Goal: Task Accomplishment & Management: Use online tool/utility

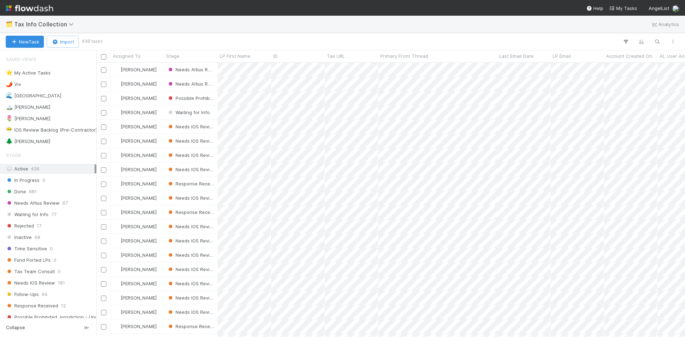
scroll to position [269, 583]
click at [53, 144] on span "1" at bounding box center [54, 141] width 2 height 9
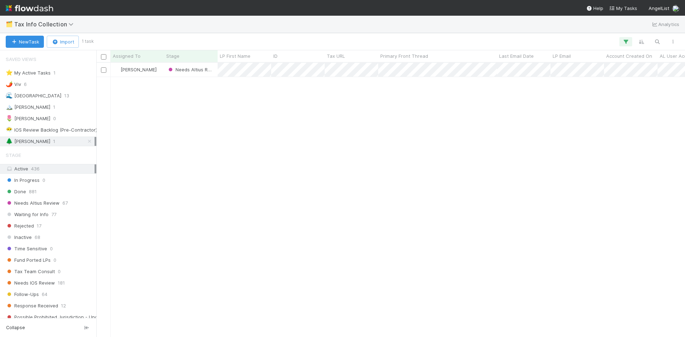
scroll to position [269, 583]
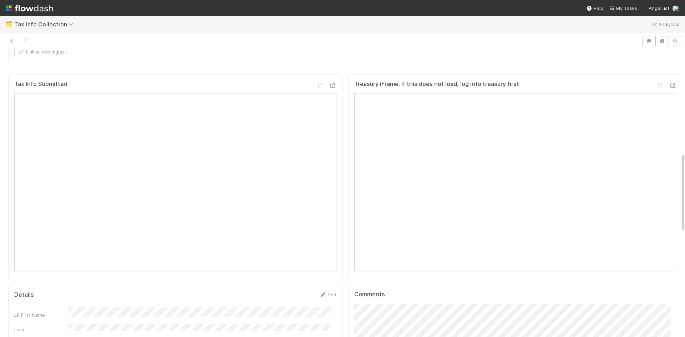
scroll to position [326, 0]
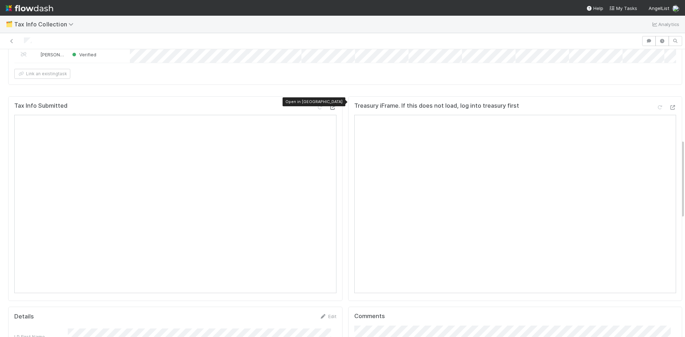
click at [329, 105] on div at bounding box center [332, 107] width 7 height 7
click at [669, 105] on icon at bounding box center [672, 107] width 7 height 5
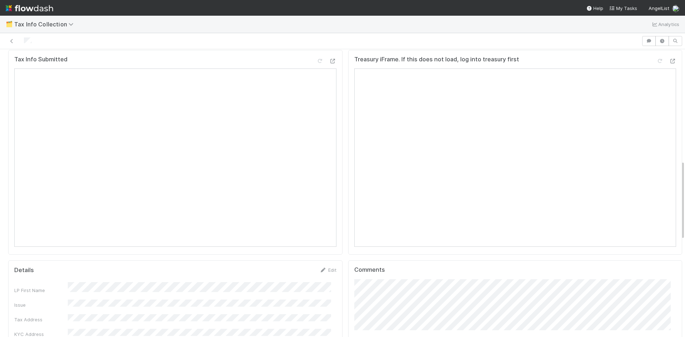
scroll to position [464, 0]
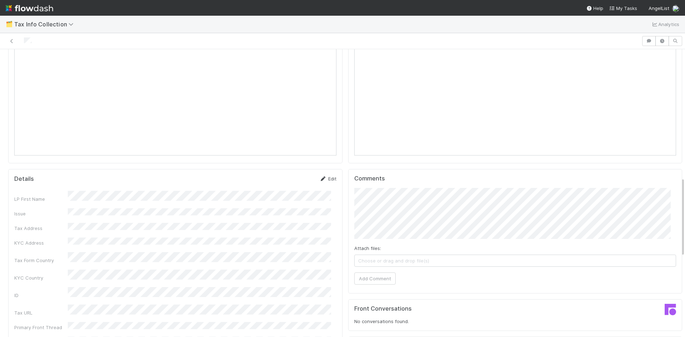
click at [322, 176] on link "Edit" at bounding box center [328, 179] width 17 height 6
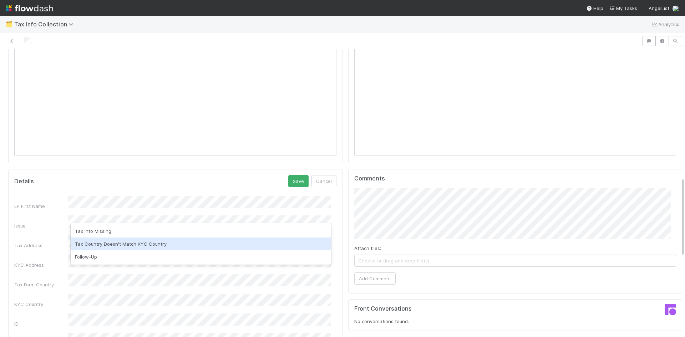
click at [207, 244] on div "Tax Country Doesn't Match KYC Country" at bounding box center [201, 244] width 261 height 13
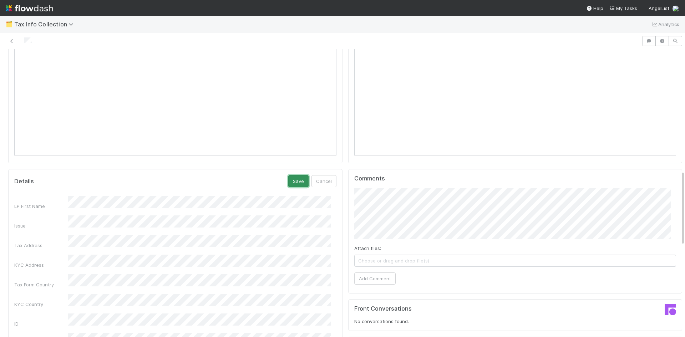
click at [296, 179] on button "Save" at bounding box center [298, 181] width 20 height 12
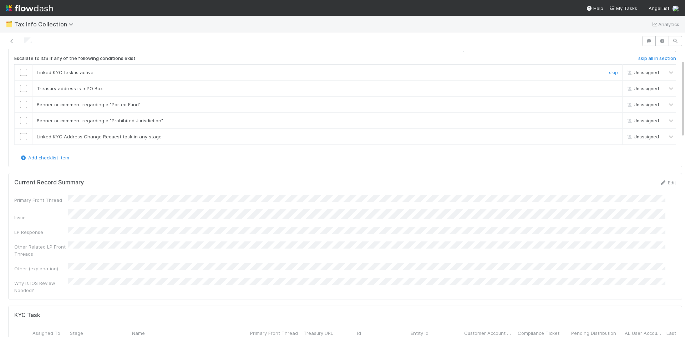
scroll to position [0, 0]
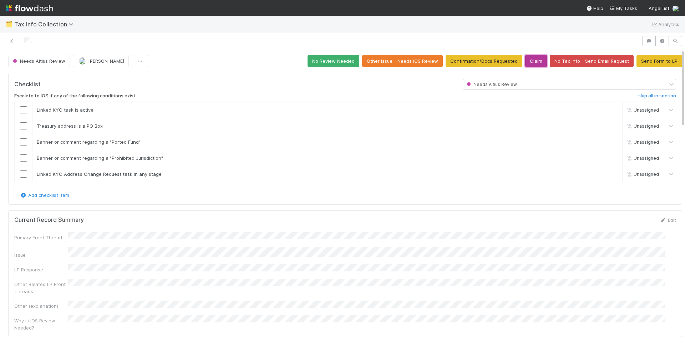
click at [525, 60] on button "Claim" at bounding box center [536, 61] width 22 height 12
click at [527, 61] on button "Claim" at bounding box center [536, 61] width 22 height 12
click at [405, 61] on button "Other Issue - Needs IOS Review" at bounding box center [402, 61] width 81 height 12
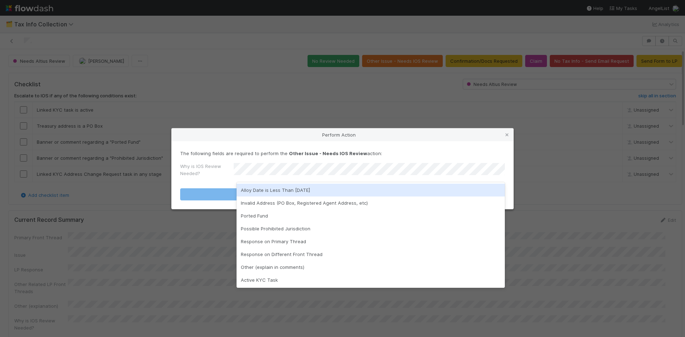
click at [402, 95] on div "Perform Action The following fields are required to perform the Other Issue - N…" at bounding box center [342, 168] width 685 height 337
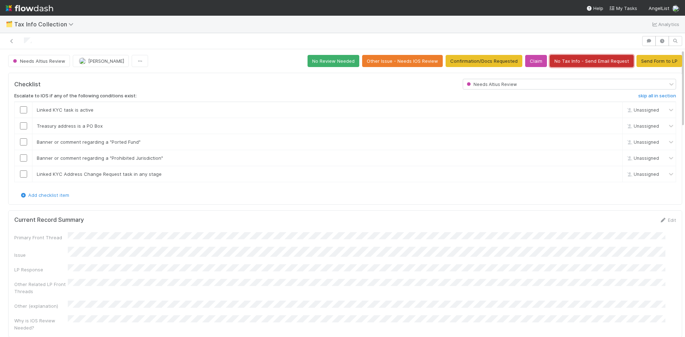
click at [556, 63] on button "No Tax Info - Send Email Request" at bounding box center [592, 61] width 84 height 12
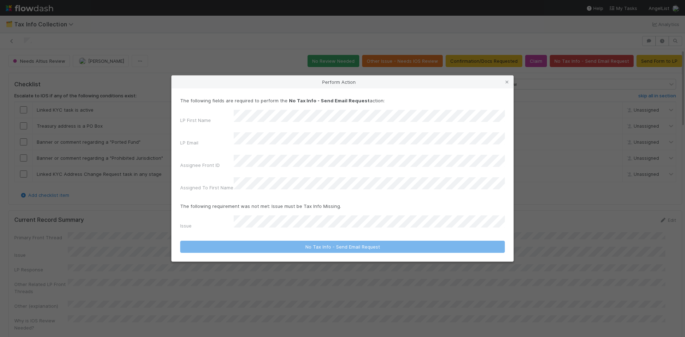
click at [508, 85] on icon at bounding box center [507, 82] width 7 height 5
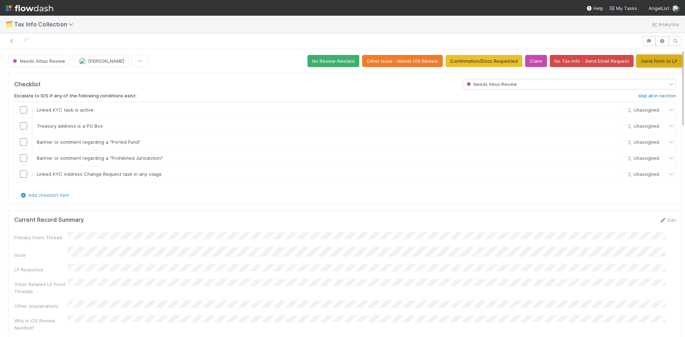
click at [652, 61] on button "Send Form to LP" at bounding box center [660, 61] width 46 height 12
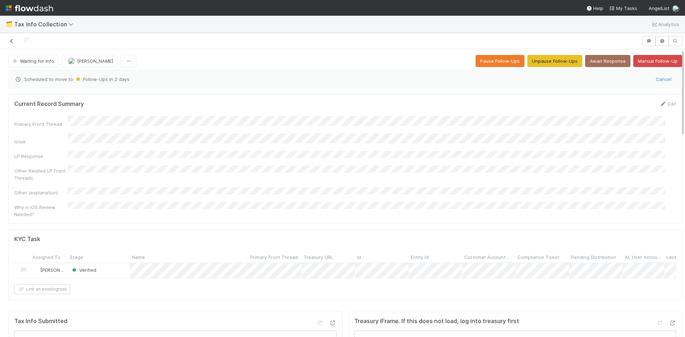
click at [13, 41] on icon at bounding box center [11, 41] width 7 height 5
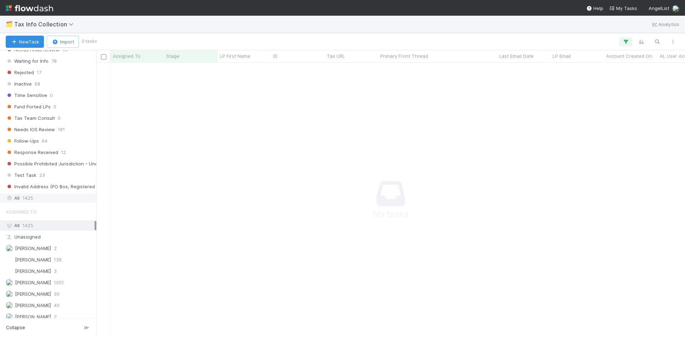
scroll to position [159, 0]
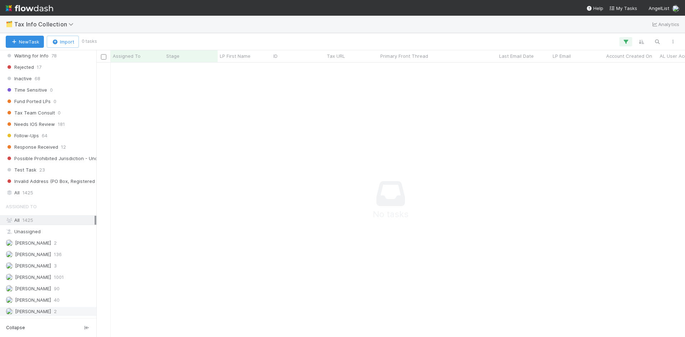
click at [47, 311] on span "[PERSON_NAME]" at bounding box center [33, 312] width 36 height 6
click at [46, 311] on span "[PERSON_NAME]" at bounding box center [33, 312] width 36 height 6
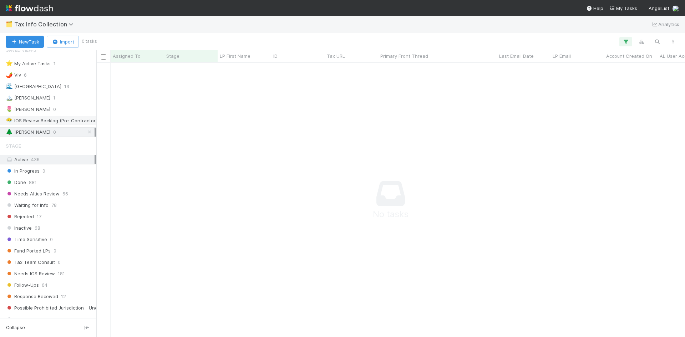
scroll to position [0, 0]
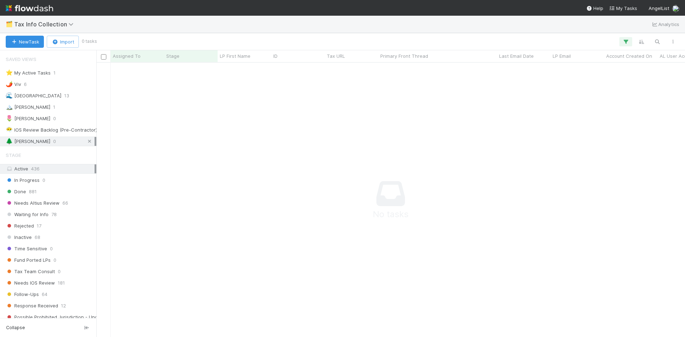
click at [86, 141] on icon at bounding box center [89, 141] width 7 height 5
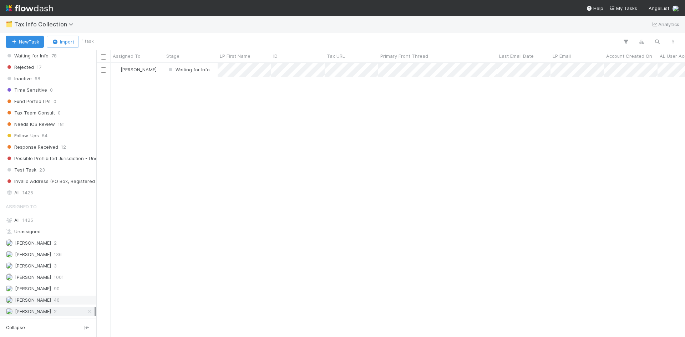
scroll to position [269, 583]
click at [54, 312] on div "[PERSON_NAME] VI 2" at bounding box center [50, 311] width 89 height 9
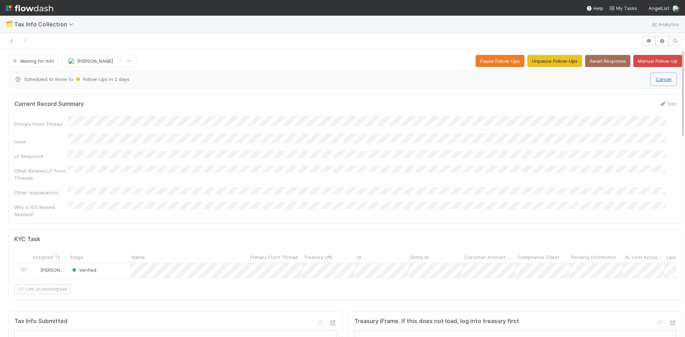
click at [652, 80] on button "Cancel" at bounding box center [663, 79] width 25 height 12
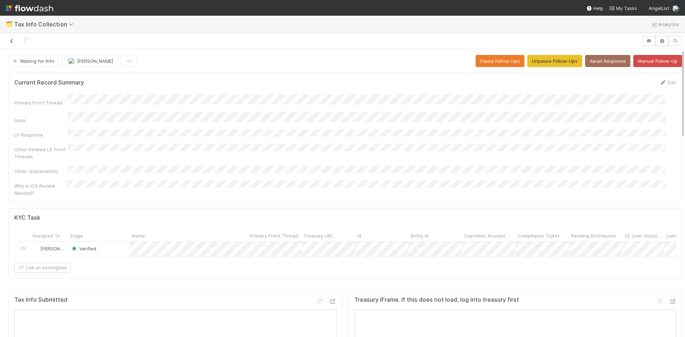
click at [11, 41] on icon at bounding box center [11, 41] width 7 height 5
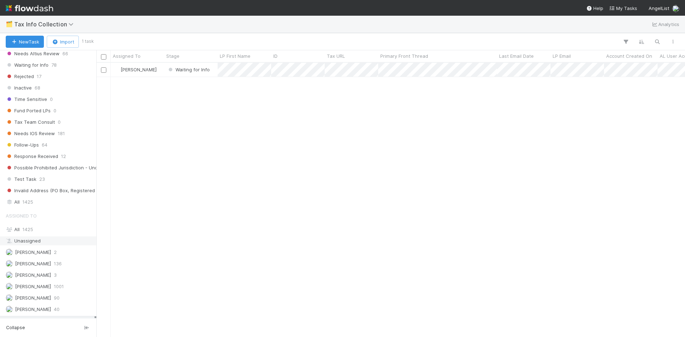
scroll to position [159, 0]
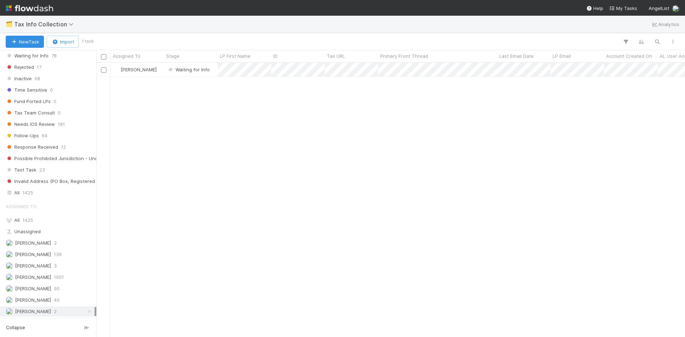
click at [69, 312] on div "[PERSON_NAME] VI 2" at bounding box center [50, 311] width 89 height 9
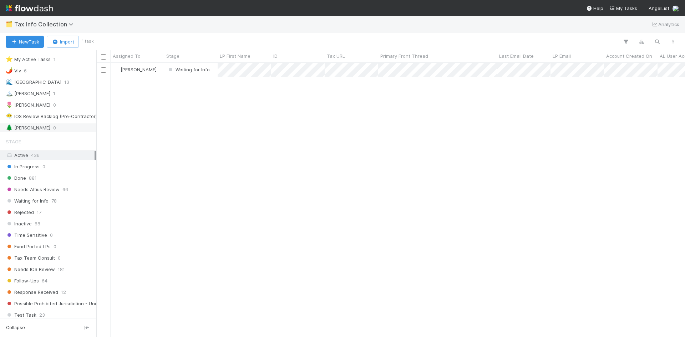
scroll to position [0, 0]
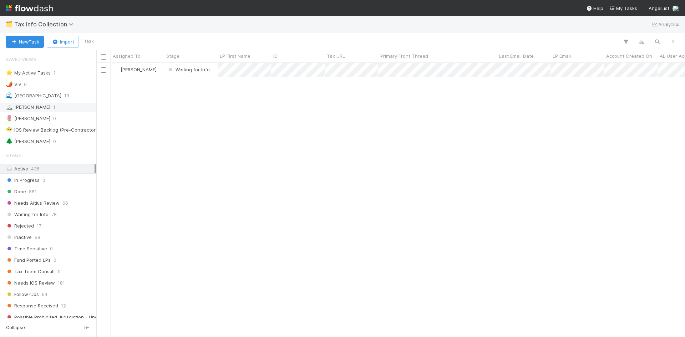
click at [53, 107] on span "1" at bounding box center [54, 107] width 2 height 9
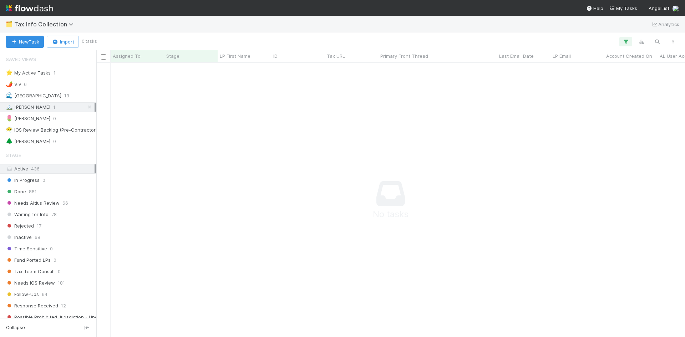
scroll to position [264, 583]
click at [44, 73] on div "⭐ My Active Tasks" at bounding box center [28, 73] width 45 height 9
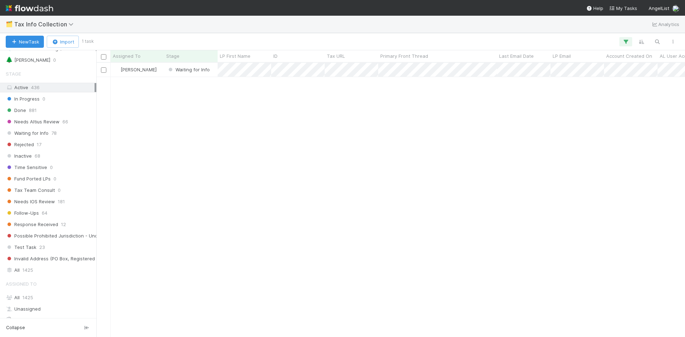
scroll to position [159, 0]
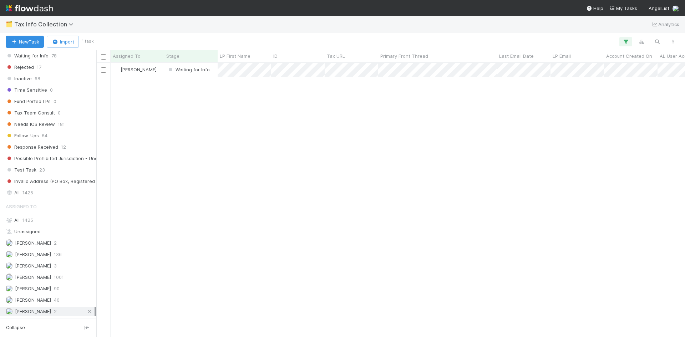
click at [86, 312] on icon at bounding box center [89, 311] width 7 height 5
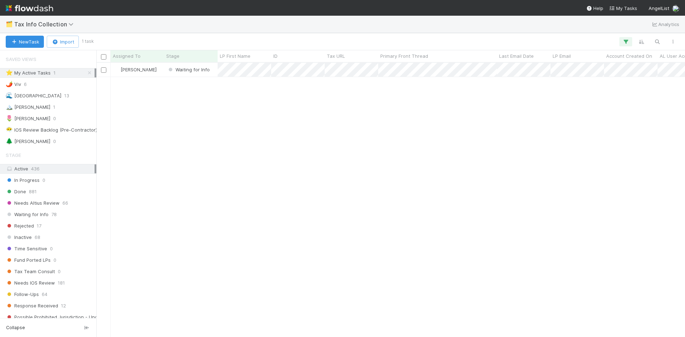
scroll to position [269, 583]
click at [194, 156] on div "[PERSON_NAME] VI Waiting for Info 0 1 [DATE] 10:42:17 PM [DATE] 6:13:18 AM" at bounding box center [390, 200] width 589 height 274
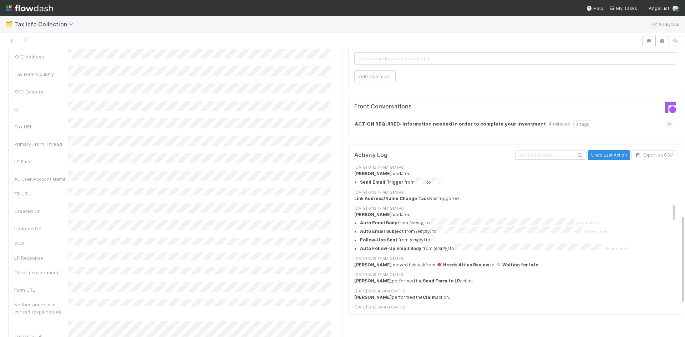
scroll to position [286, 0]
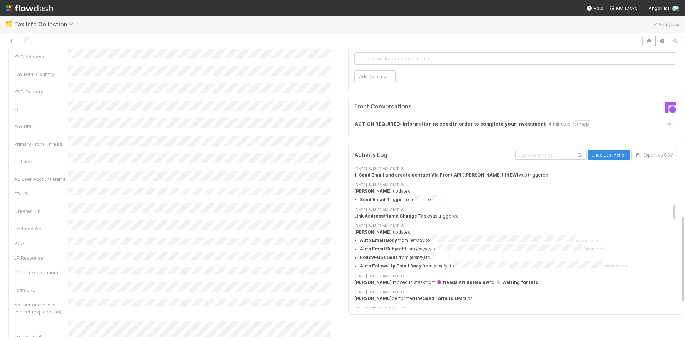
click at [11, 43] on icon at bounding box center [11, 41] width 7 height 5
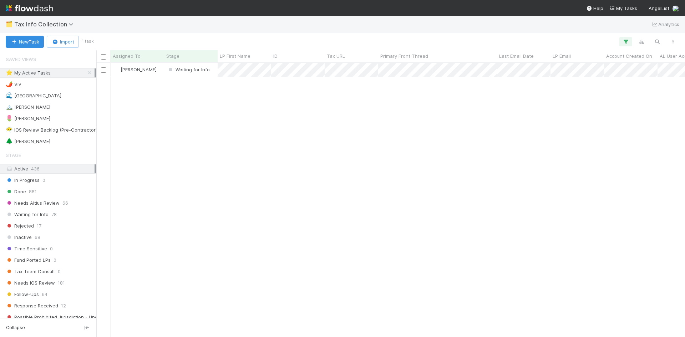
scroll to position [269, 583]
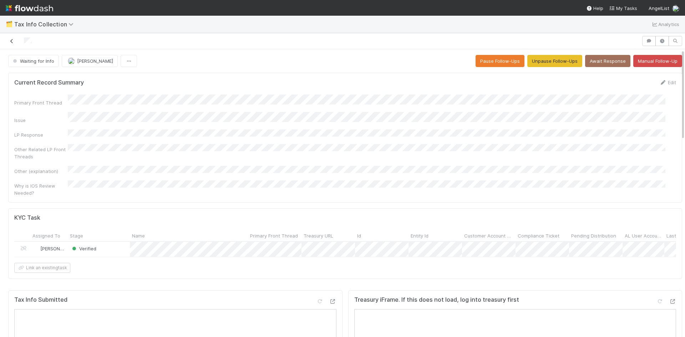
click at [12, 40] on icon at bounding box center [11, 41] width 7 height 5
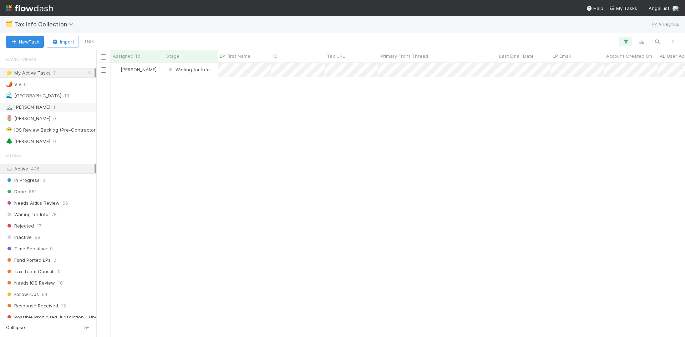
click at [29, 106] on div "🏔️ [PERSON_NAME] 1" at bounding box center [50, 107] width 89 height 9
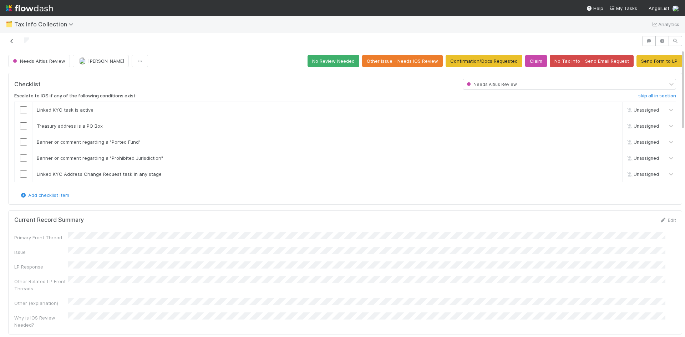
click at [14, 40] on icon at bounding box center [11, 41] width 7 height 5
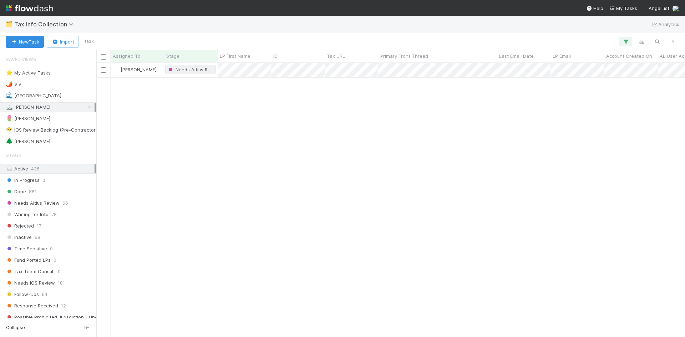
scroll to position [269, 583]
click at [39, 72] on div "⭐ My Active Tasks" at bounding box center [28, 73] width 45 height 9
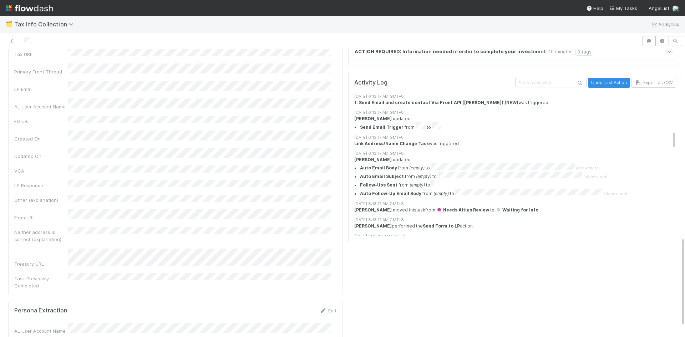
scroll to position [321, 0]
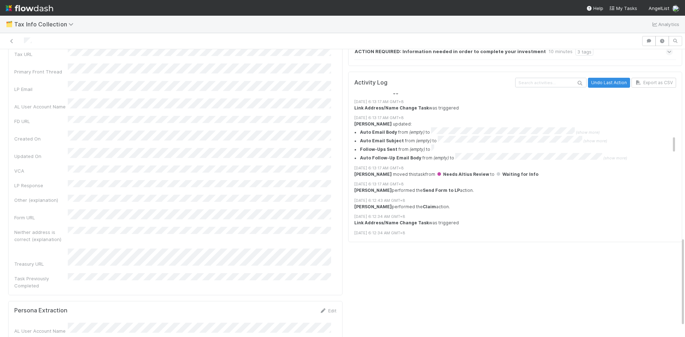
click at [570, 270] on div "Treasury iFrame. If this does not load, log into treasury first Comments Attach…" at bounding box center [515, 53] width 340 height 744
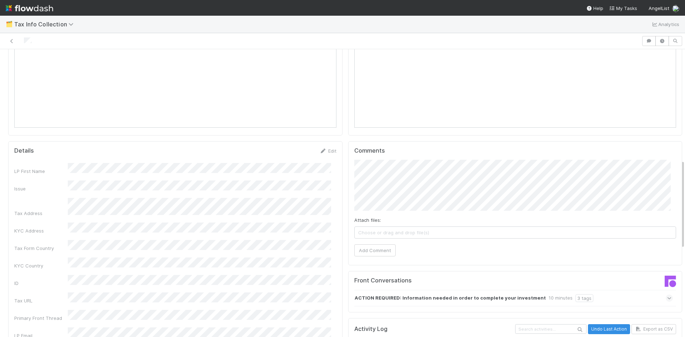
scroll to position [357, 0]
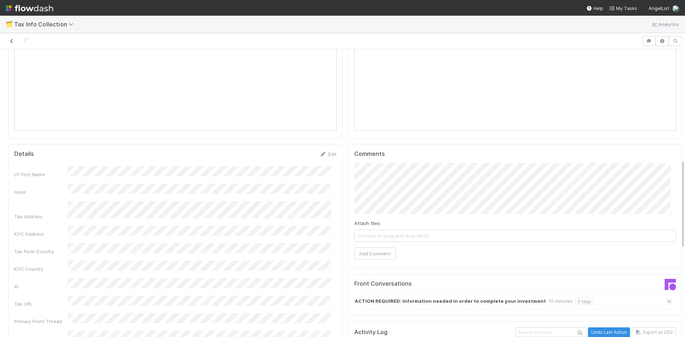
click at [11, 40] on icon at bounding box center [11, 41] width 7 height 5
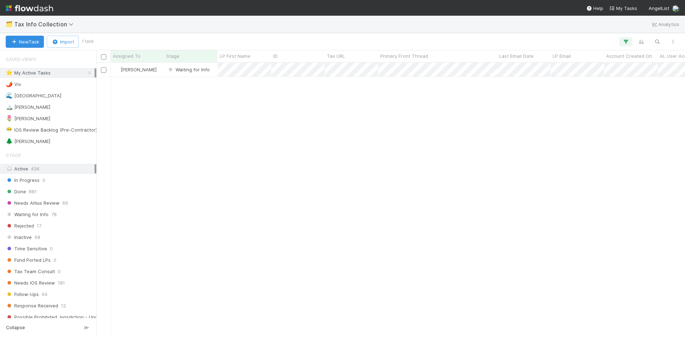
scroll to position [269, 583]
drag, startPoint x: 368, startPoint y: 135, endPoint x: 366, endPoint y: 141, distance: 6.2
click at [368, 135] on div "[PERSON_NAME] VI Waiting for Info 0 1 [DATE] 10:42:17 PM [DATE] 6:13:18 AM" at bounding box center [390, 200] width 589 height 274
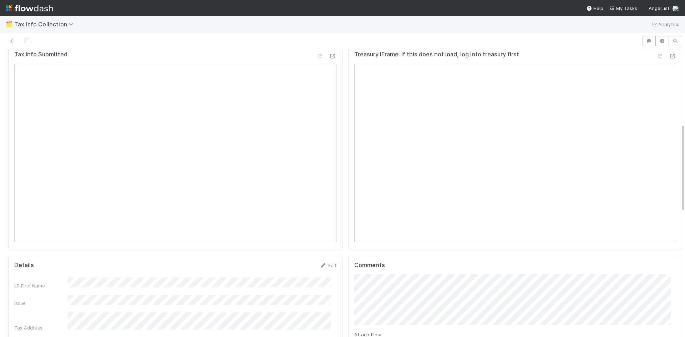
scroll to position [250, 0]
click at [12, 42] on icon at bounding box center [11, 41] width 7 height 5
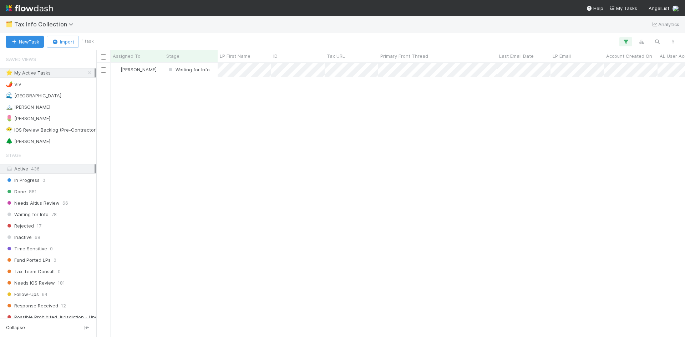
scroll to position [269, 583]
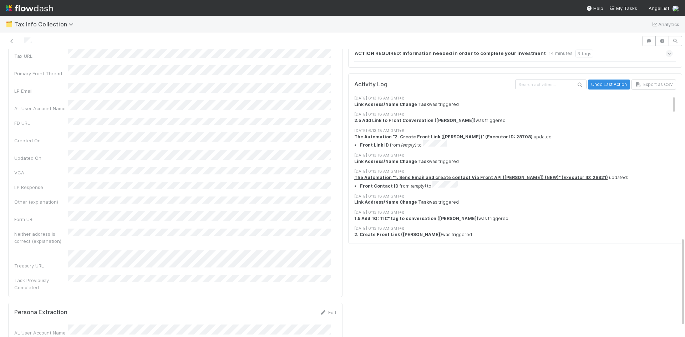
scroll to position [607, 0]
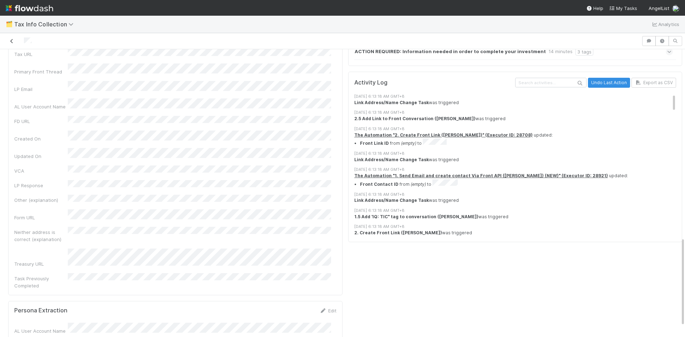
click at [13, 42] on icon at bounding box center [11, 41] width 7 height 5
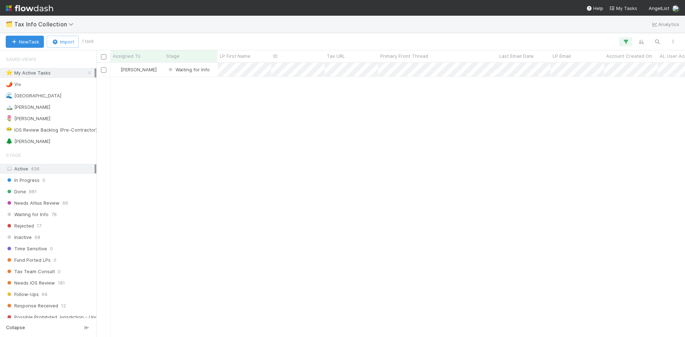
scroll to position [269, 583]
click at [194, 210] on div "[PERSON_NAME] VI Waiting for Info 0 1 [DATE] 10:42:17 PM [DATE] 6:13:18 AM" at bounding box center [390, 200] width 589 height 274
click at [86, 71] on icon at bounding box center [89, 73] width 7 height 5
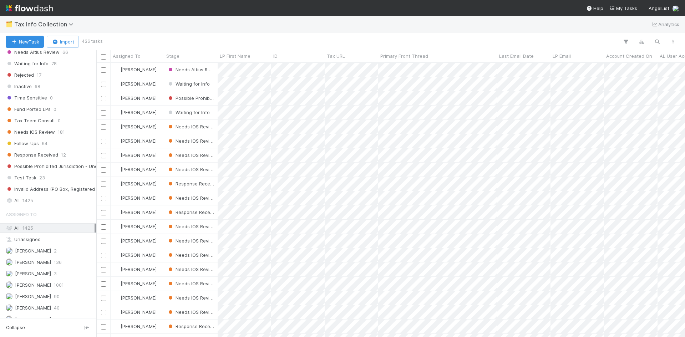
scroll to position [159, 0]
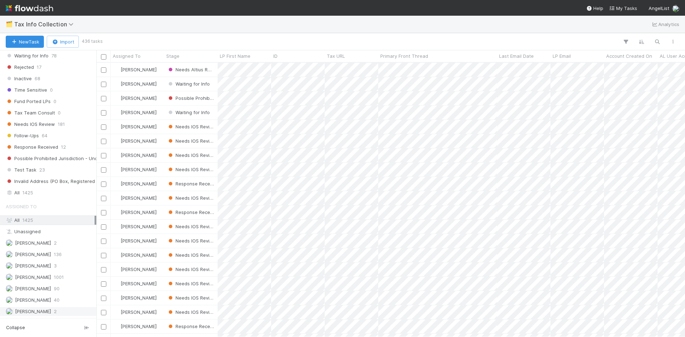
click at [51, 315] on span "[PERSON_NAME]" at bounding box center [28, 311] width 45 height 9
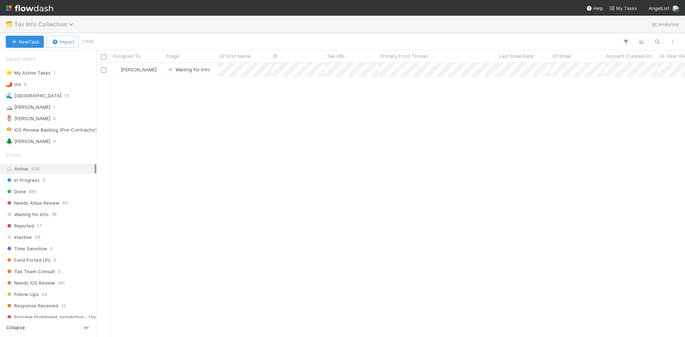
click at [71, 21] on span "Tax Info Collection" at bounding box center [45, 24] width 63 height 7
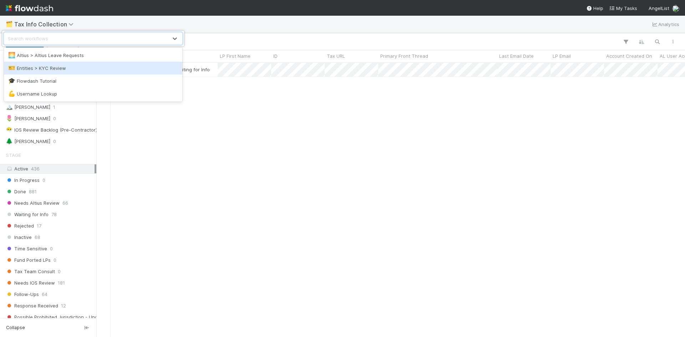
click at [52, 70] on div "🎫 Entities > KYC Review" at bounding box center [93, 68] width 170 height 7
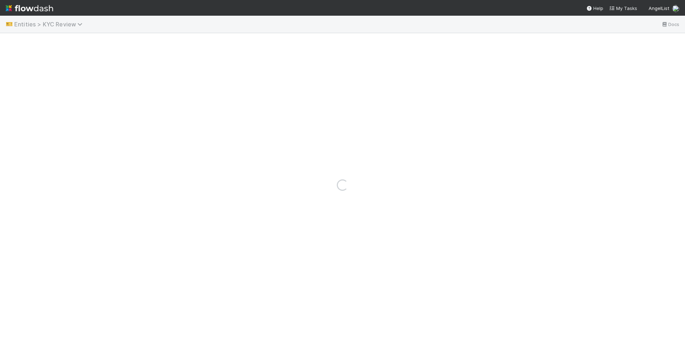
click at [69, 25] on span "Entities > KYC Review" at bounding box center [50, 24] width 72 height 7
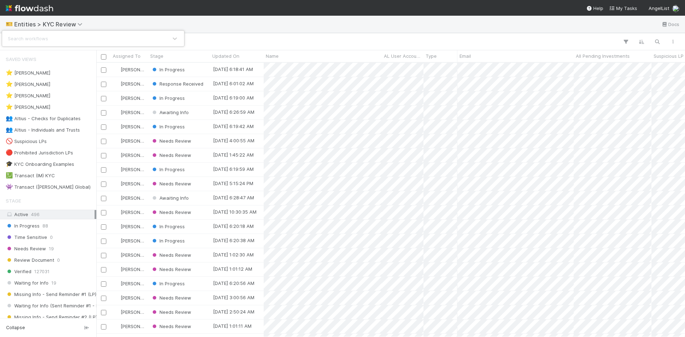
scroll to position [269, 583]
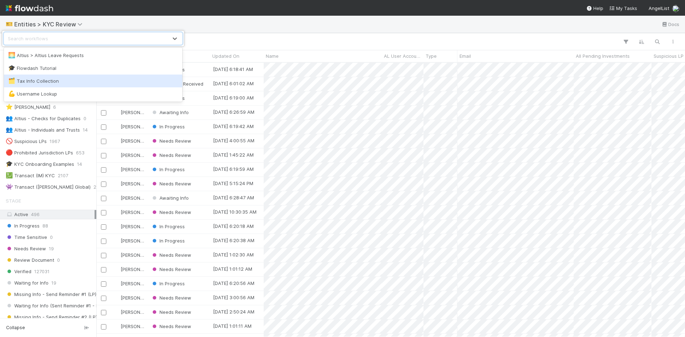
click at [46, 84] on div "🗂️ Tax Info Collection" at bounding box center [93, 80] width 170 height 7
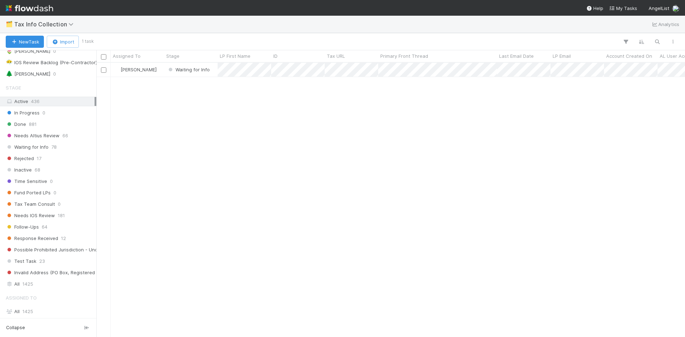
scroll to position [52, 0]
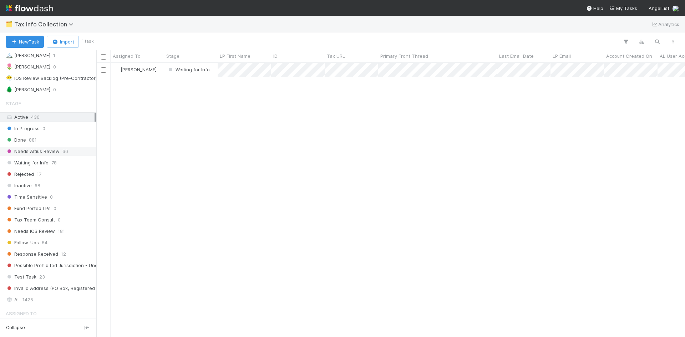
drag, startPoint x: 49, startPoint y: 151, endPoint x: 54, endPoint y: 150, distance: 5.1
click at [50, 151] on span "Needs Altius Review" at bounding box center [33, 151] width 54 height 9
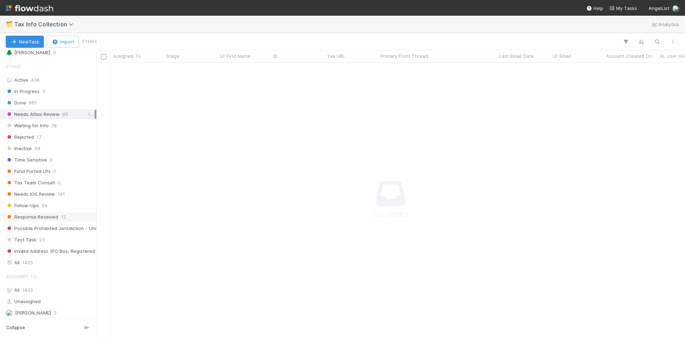
scroll to position [159, 0]
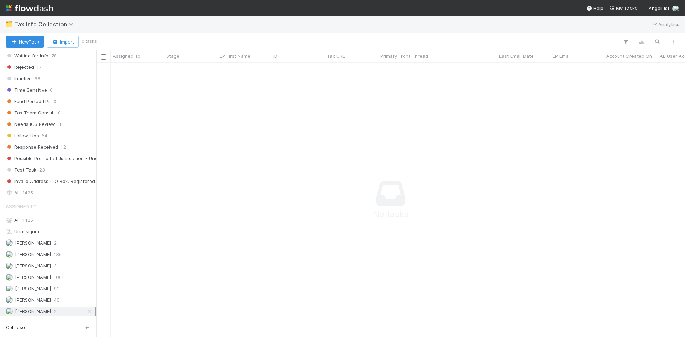
click at [86, 312] on icon at bounding box center [89, 311] width 7 height 5
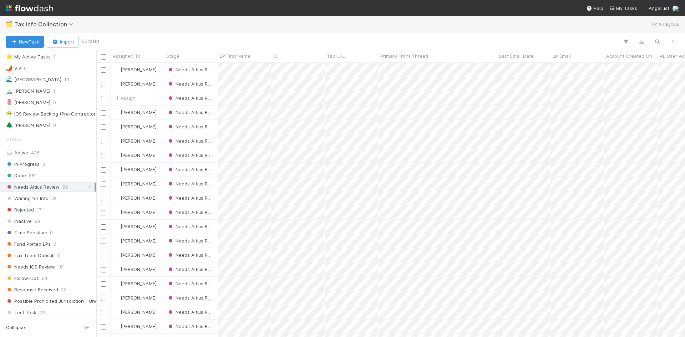
scroll to position [269, 583]
click at [47, 188] on span "Needs Altius Review" at bounding box center [33, 187] width 54 height 9
click at [42, 177] on div "Done 881" at bounding box center [50, 175] width 89 height 9
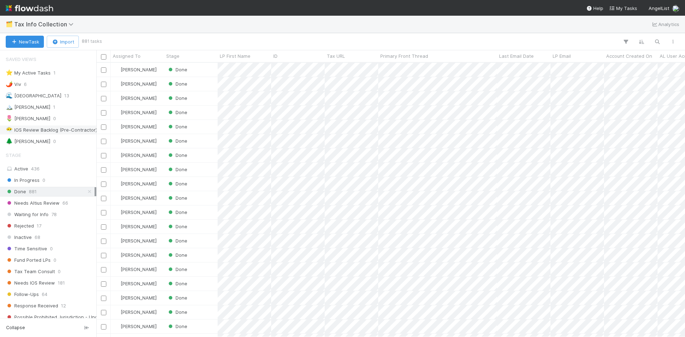
click at [48, 129] on div "😶‍🌫️ IOS Review Backlog (Pre-Contractor)" at bounding box center [51, 130] width 91 height 9
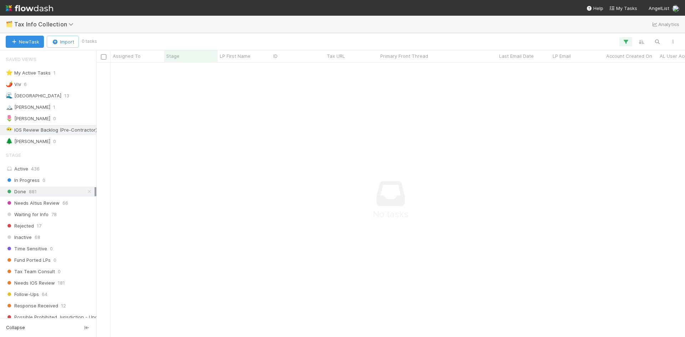
scroll to position [264, 583]
click at [86, 191] on icon at bounding box center [89, 192] width 7 height 5
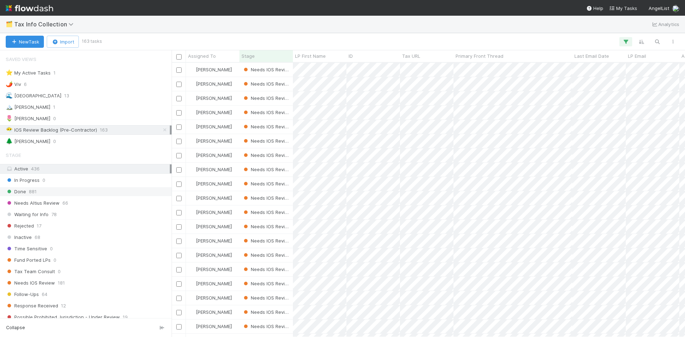
drag, startPoint x: 98, startPoint y: 90, endPoint x: 162, endPoint y: 103, distance: 64.9
click at [172, 101] on div at bounding box center [172, 193] width 0 height 287
click at [162, 130] on icon at bounding box center [165, 130] width 7 height 5
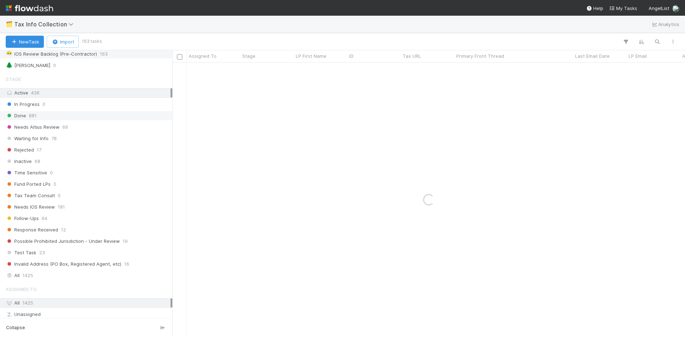
scroll to position [159, 0]
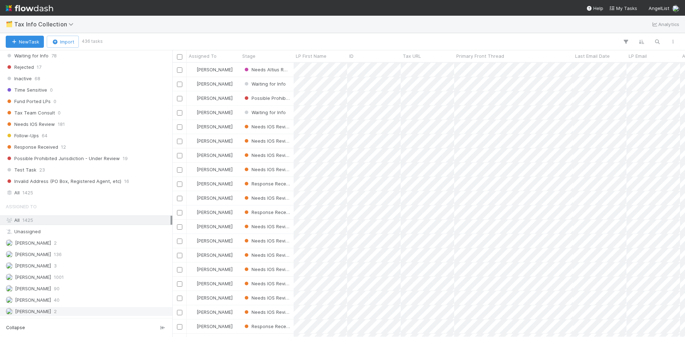
click at [70, 311] on div "[PERSON_NAME] VI 2" at bounding box center [88, 311] width 165 height 9
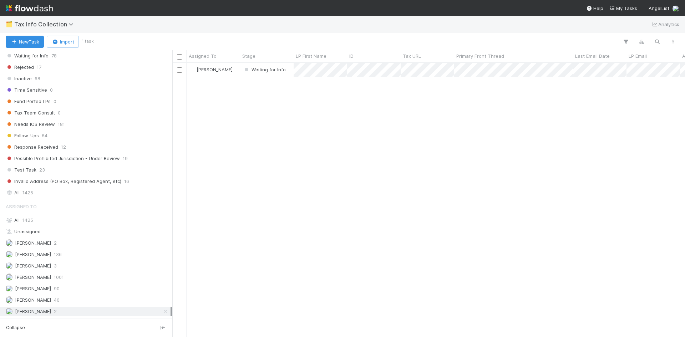
scroll to position [269, 507]
click at [286, 112] on div "[PERSON_NAME] VI Waiting for Info 0 1 [DATE] 10:42:17 PM [DATE] 6:13:18 AM" at bounding box center [428, 200] width 513 height 274
click at [34, 298] on span "[PERSON_NAME]" at bounding box center [33, 300] width 36 height 6
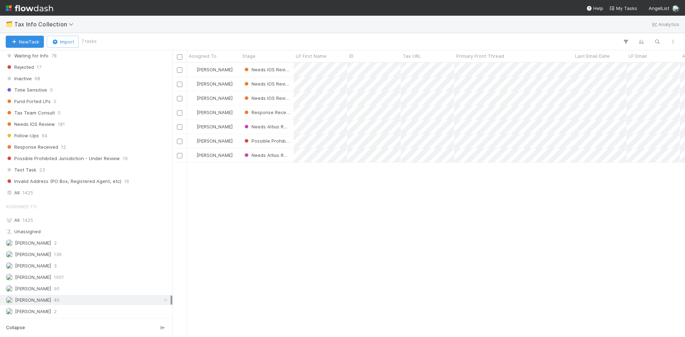
scroll to position [269, 507]
click at [27, 265] on span "[PERSON_NAME]" at bounding box center [33, 266] width 36 height 6
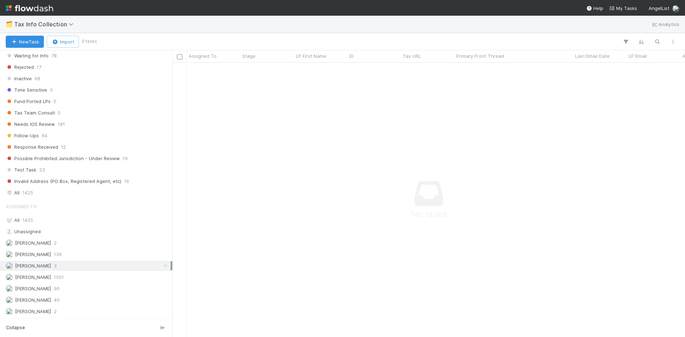
scroll to position [264, 507]
click at [39, 254] on span "[PERSON_NAME]" at bounding box center [33, 255] width 36 height 6
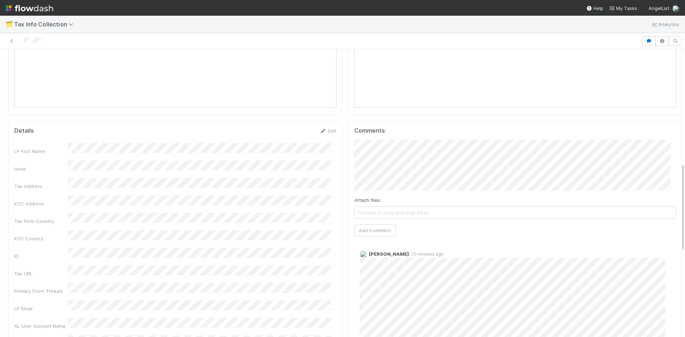
scroll to position [389, 0]
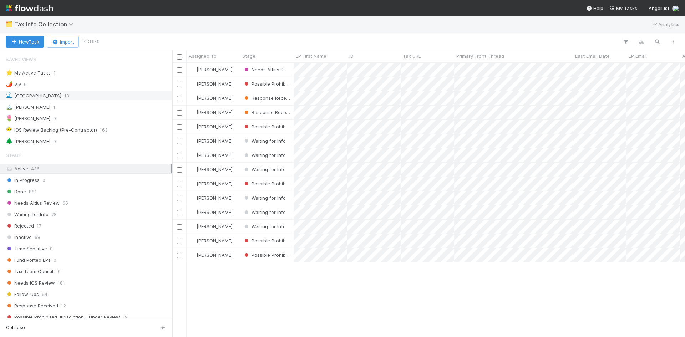
click at [29, 94] on div "🌊 Madison" at bounding box center [34, 95] width 56 height 9
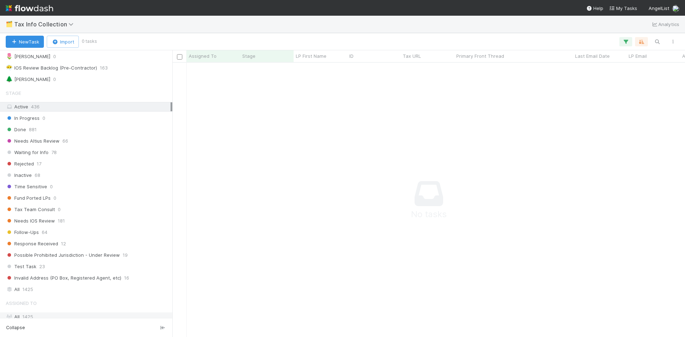
scroll to position [159, 0]
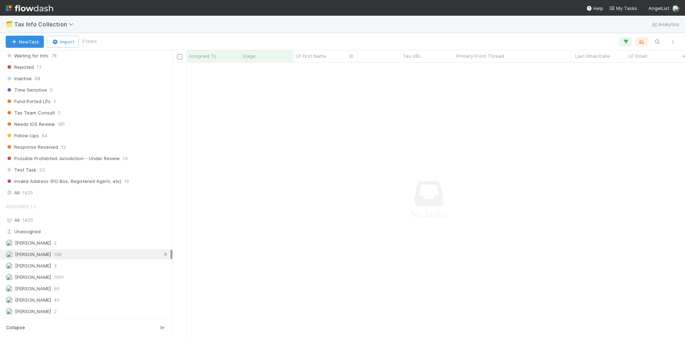
click at [162, 255] on icon at bounding box center [165, 254] width 7 height 5
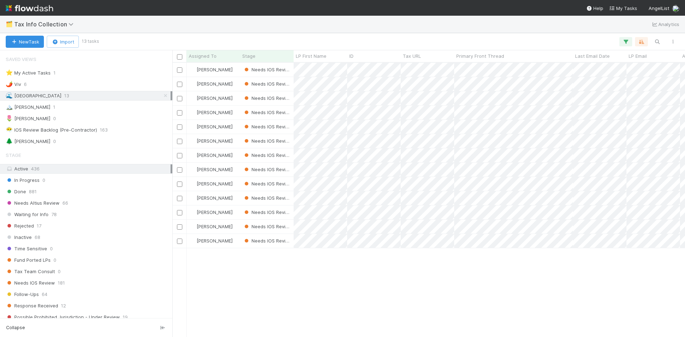
scroll to position [269, 507]
drag, startPoint x: 160, startPoint y: 96, endPoint x: 140, endPoint y: 100, distance: 20.2
click at [162, 96] on icon at bounding box center [165, 96] width 7 height 5
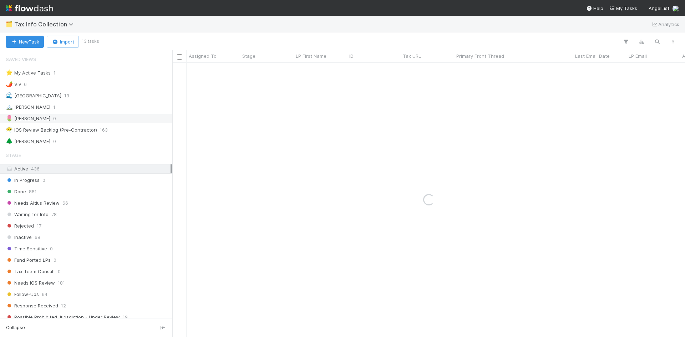
click at [54, 120] on div "🌷 Meg 0" at bounding box center [88, 118] width 165 height 9
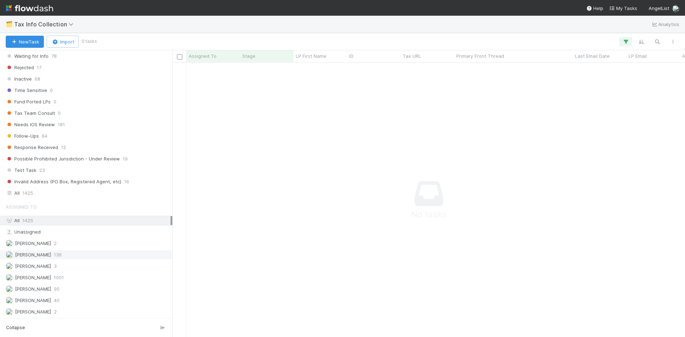
scroll to position [159, 0]
click at [54, 289] on span "90" at bounding box center [57, 288] width 6 height 9
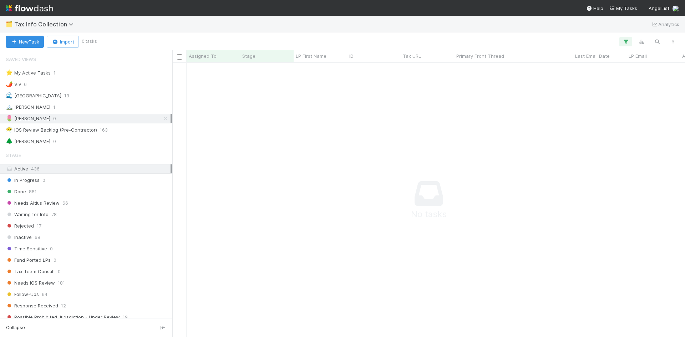
drag, startPoint x: 160, startPoint y: 119, endPoint x: 155, endPoint y: 124, distance: 7.1
click at [162, 119] on icon at bounding box center [165, 118] width 7 height 5
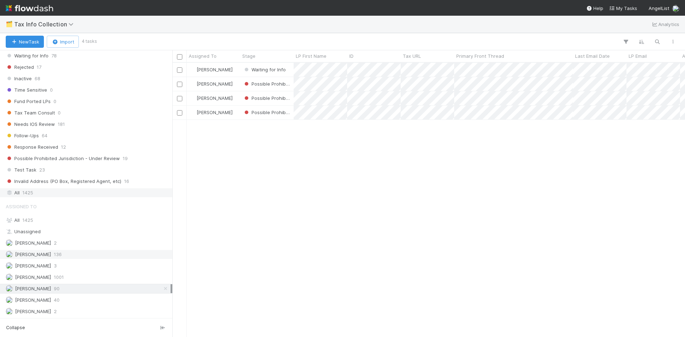
scroll to position [269, 507]
click at [444, 241] on div "Meg Castanare Waiting for Info 0 0 8/22/25, 5:39:40 AM 8/22/25, 10:28:17 AM Meg…" at bounding box center [428, 200] width 513 height 274
click at [58, 310] on div "[PERSON_NAME] VI 2" at bounding box center [88, 311] width 165 height 9
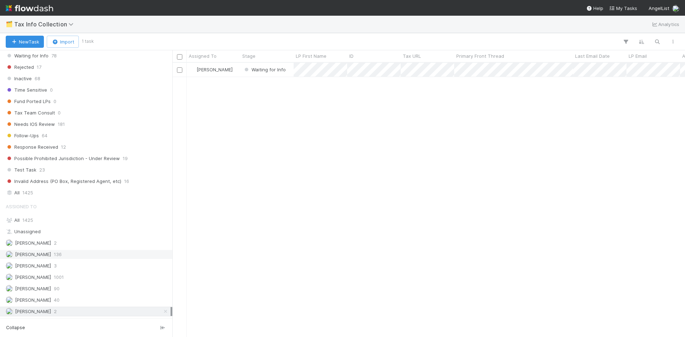
scroll to position [269, 507]
click at [407, 211] on div "[PERSON_NAME] VI Waiting for Info 0 1 [DATE] 10:42:17 PM [DATE] 6:13:18 AM" at bounding box center [428, 200] width 513 height 274
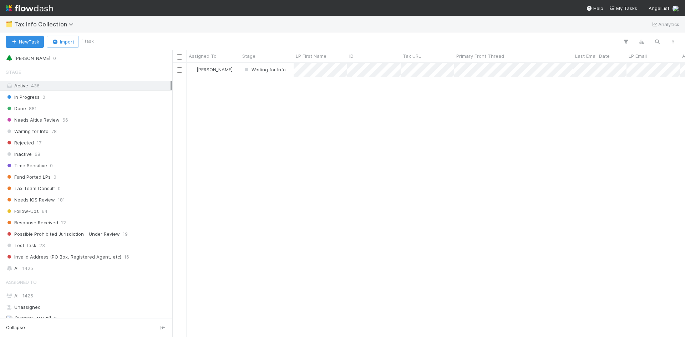
scroll to position [0, 0]
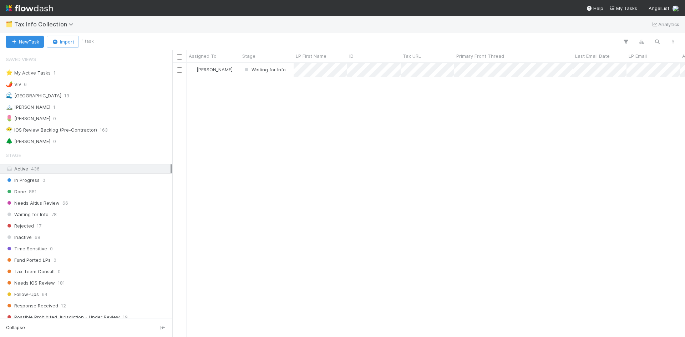
click at [300, 162] on div "[PERSON_NAME] VI Waiting for Info 0 1 [DATE] 10:42:17 PM [DATE] 6:13:18 AM" at bounding box center [428, 200] width 513 height 274
drag, startPoint x: 22, startPoint y: 108, endPoint x: 30, endPoint y: 111, distance: 9.3
click at [22, 107] on div "🏔️ Karen" at bounding box center [28, 107] width 45 height 9
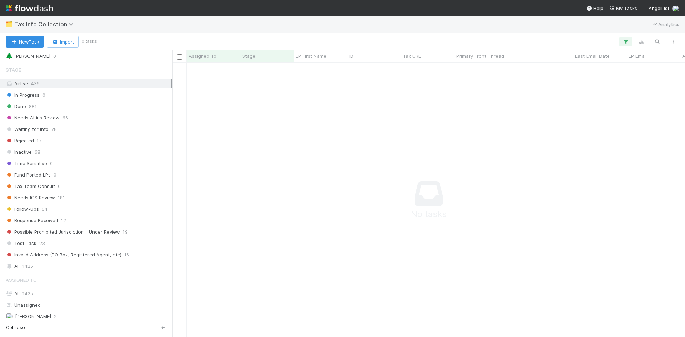
scroll to position [159, 0]
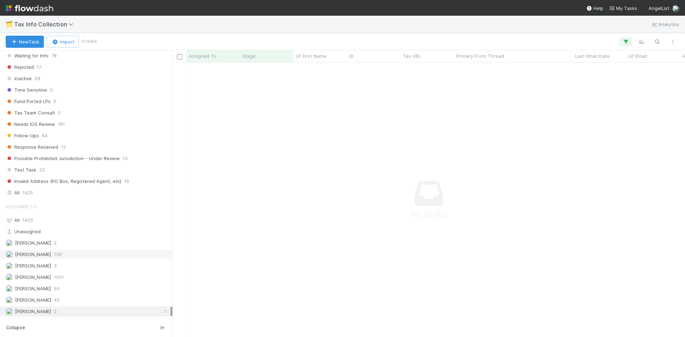
click at [162, 311] on icon at bounding box center [165, 311] width 7 height 5
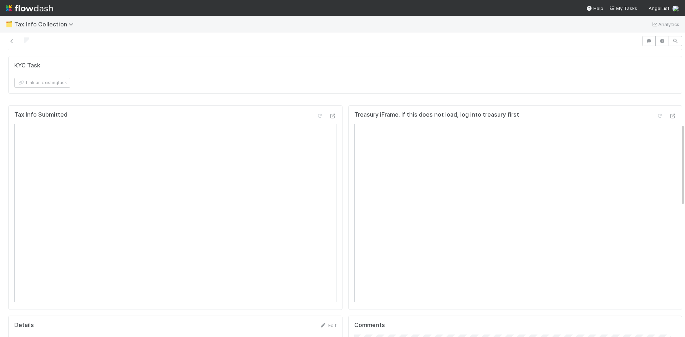
scroll to position [321, 0]
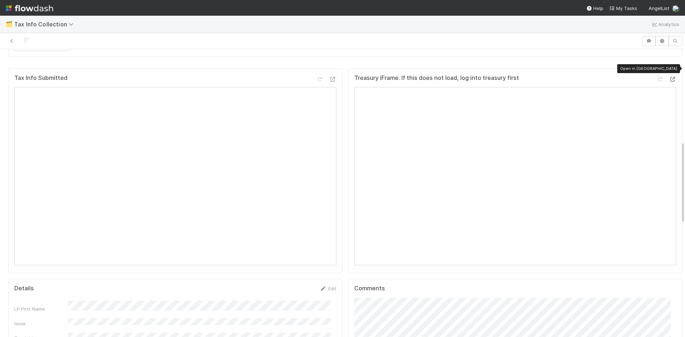
click at [669, 77] on icon at bounding box center [672, 79] width 7 height 5
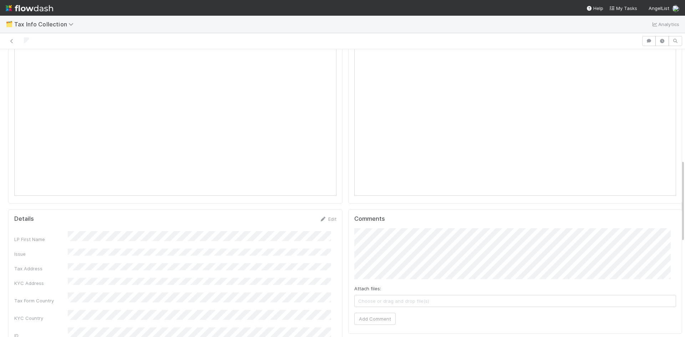
scroll to position [393, 0]
click at [11, 40] on icon at bounding box center [11, 41] width 7 height 5
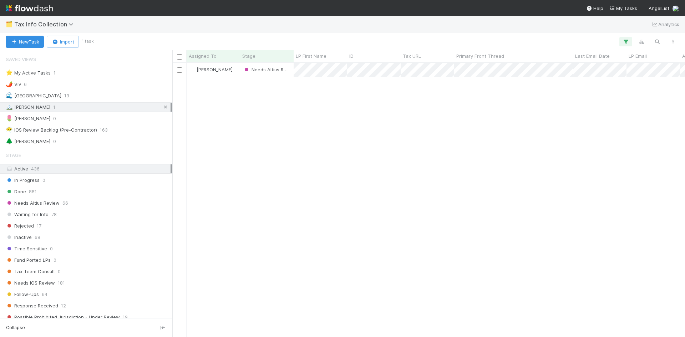
click at [162, 105] on icon at bounding box center [165, 107] width 7 height 5
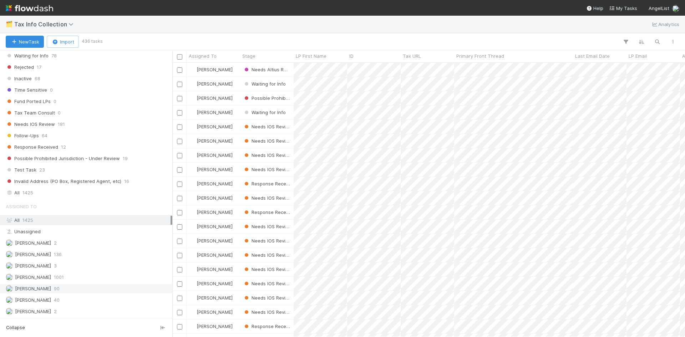
scroll to position [269, 507]
click at [47, 290] on span "[PERSON_NAME]" at bounding box center [33, 289] width 36 height 6
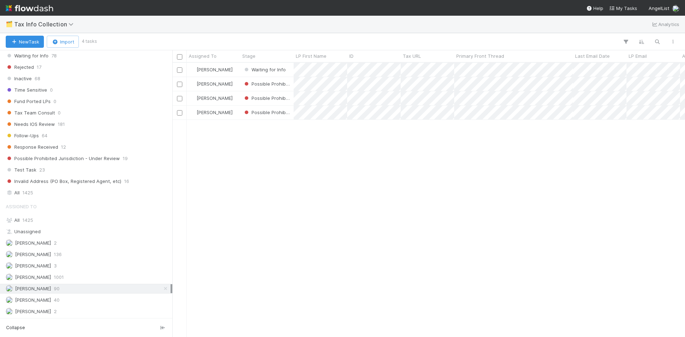
scroll to position [269, 507]
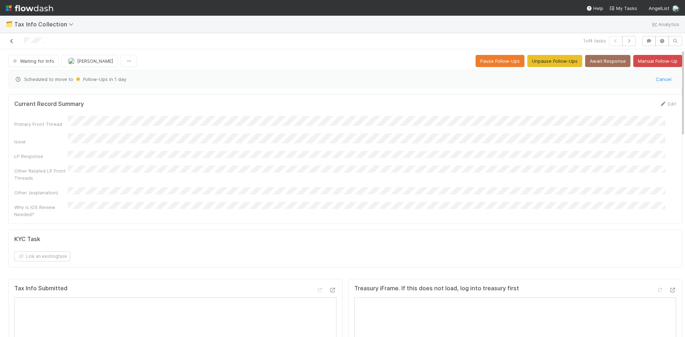
click at [12, 41] on icon at bounding box center [11, 41] width 7 height 5
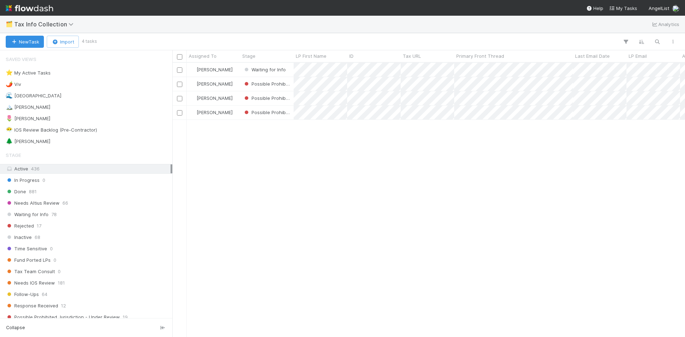
scroll to position [269, 507]
click at [335, 237] on div "Meg Castanare Waiting for Info 0 0 8/22/25, 5:39:40 AM 8/22/25, 10:28:17 AM Meg…" at bounding box center [428, 200] width 513 height 274
click at [34, 107] on div "🏔️ [PERSON_NAME] 1" at bounding box center [88, 107] width 165 height 9
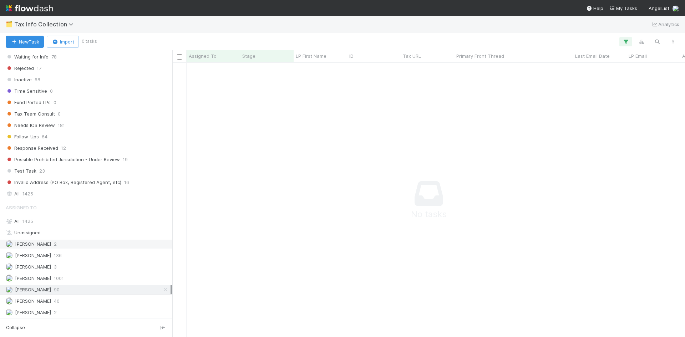
scroll to position [159, 0]
click at [162, 290] on icon at bounding box center [165, 289] width 7 height 5
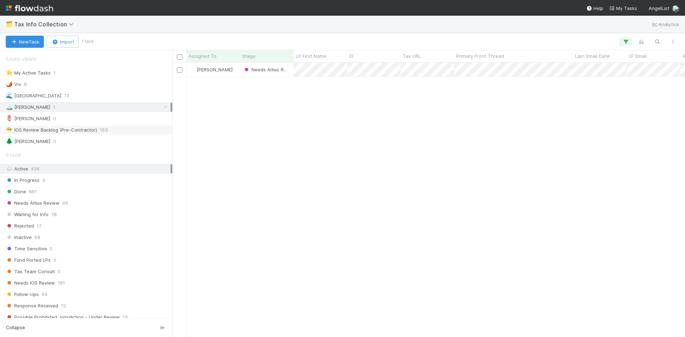
scroll to position [269, 507]
click at [67, 104] on div "🏔️ [PERSON_NAME] 1" at bounding box center [88, 107] width 165 height 9
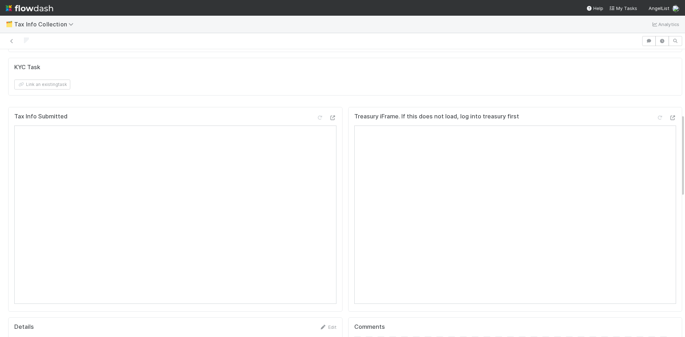
scroll to position [288, 0]
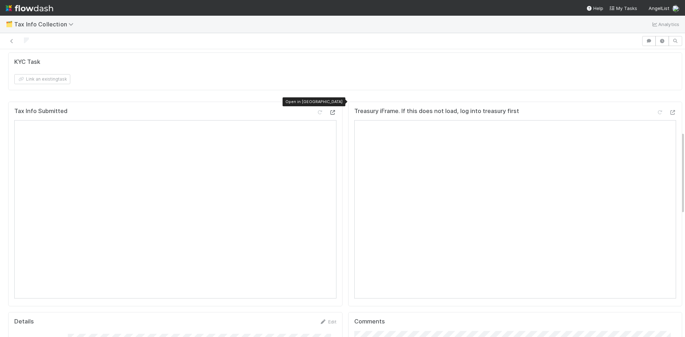
click at [329, 110] on icon at bounding box center [332, 112] width 7 height 5
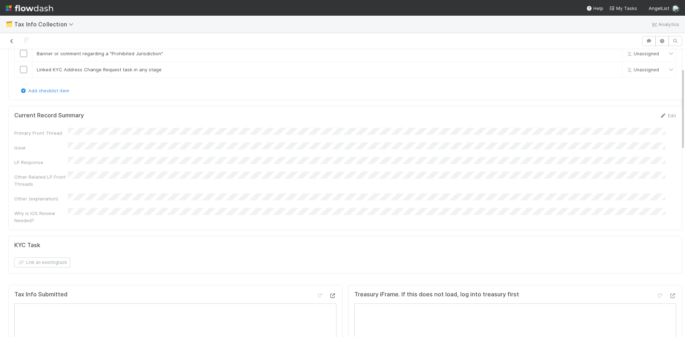
scroll to position [38, 0]
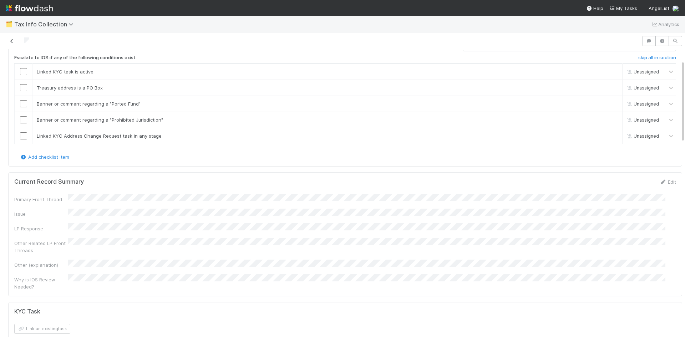
click at [12, 40] on icon at bounding box center [11, 41] width 7 height 5
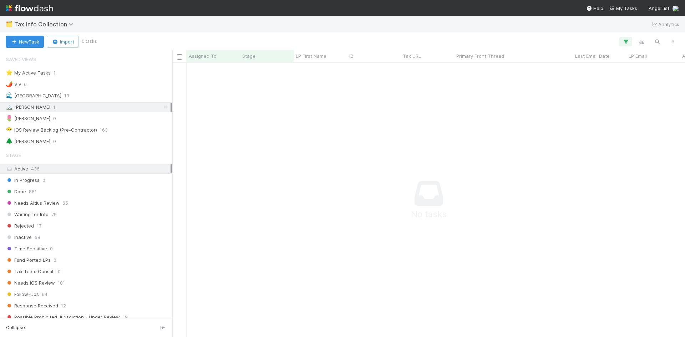
scroll to position [264, 507]
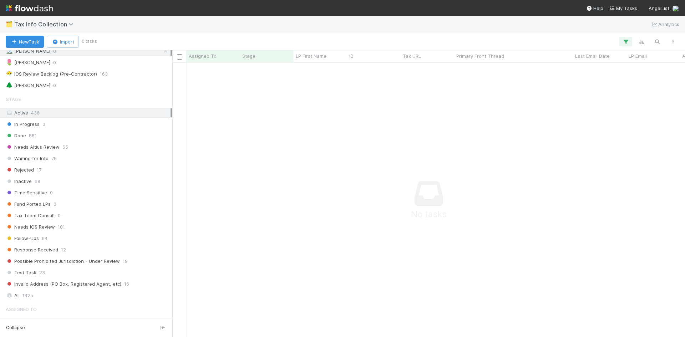
scroll to position [159, 0]
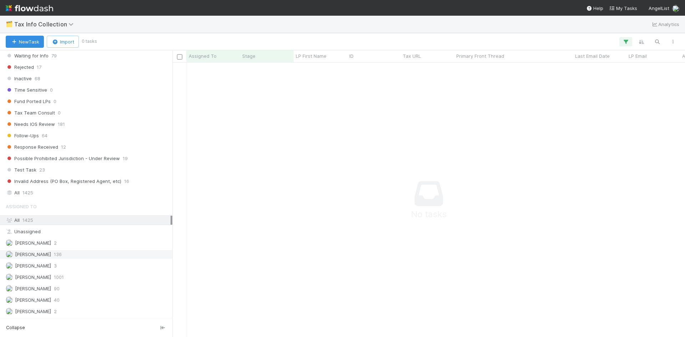
click at [62, 256] on span "136" at bounding box center [58, 254] width 8 height 9
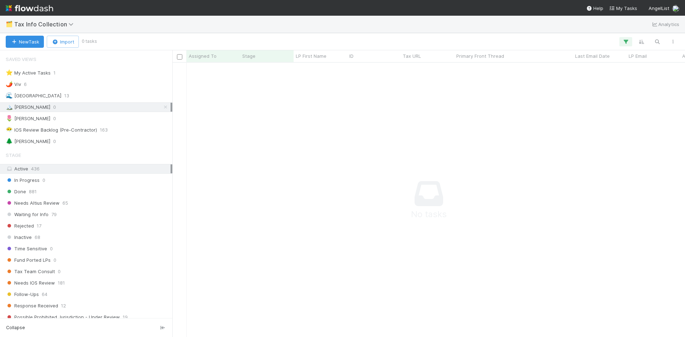
click at [162, 107] on icon at bounding box center [165, 107] width 7 height 5
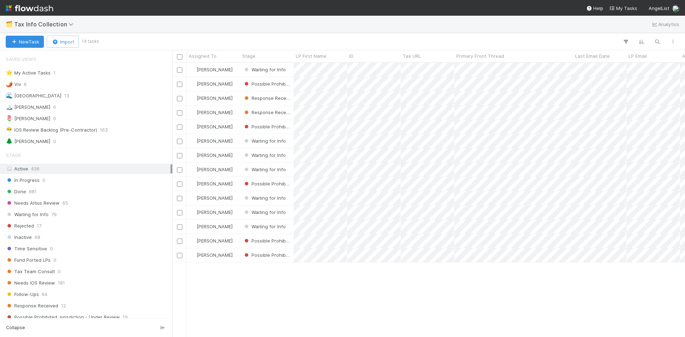
scroll to position [269, 507]
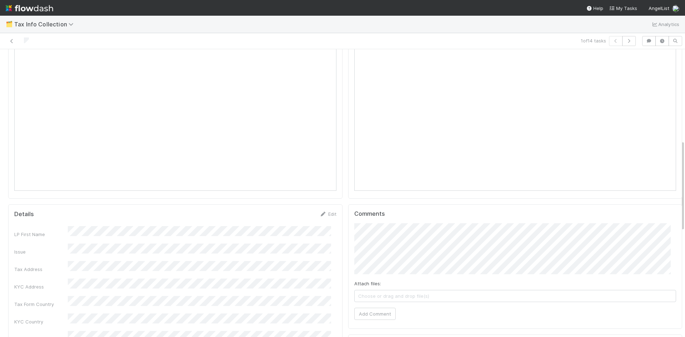
scroll to position [286, 0]
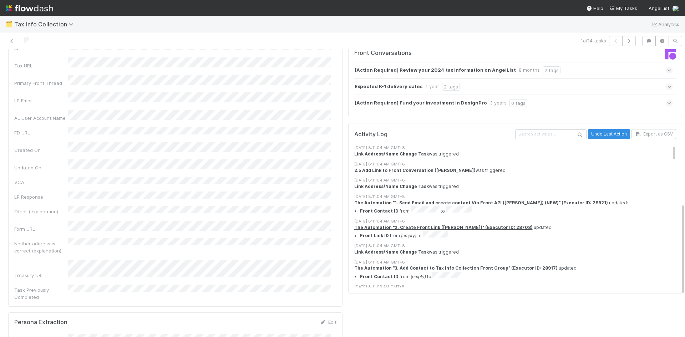
scroll to position [474, 0]
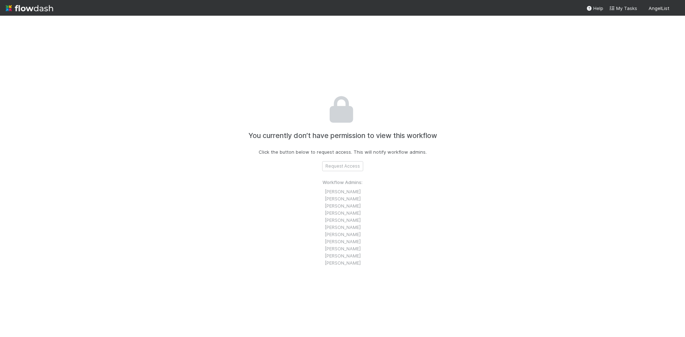
click at [546, 190] on div "You currently don’t have permission to view this workflow Click the button belo…" at bounding box center [342, 177] width 685 height 322
